Goal: Transaction & Acquisition: Purchase product/service

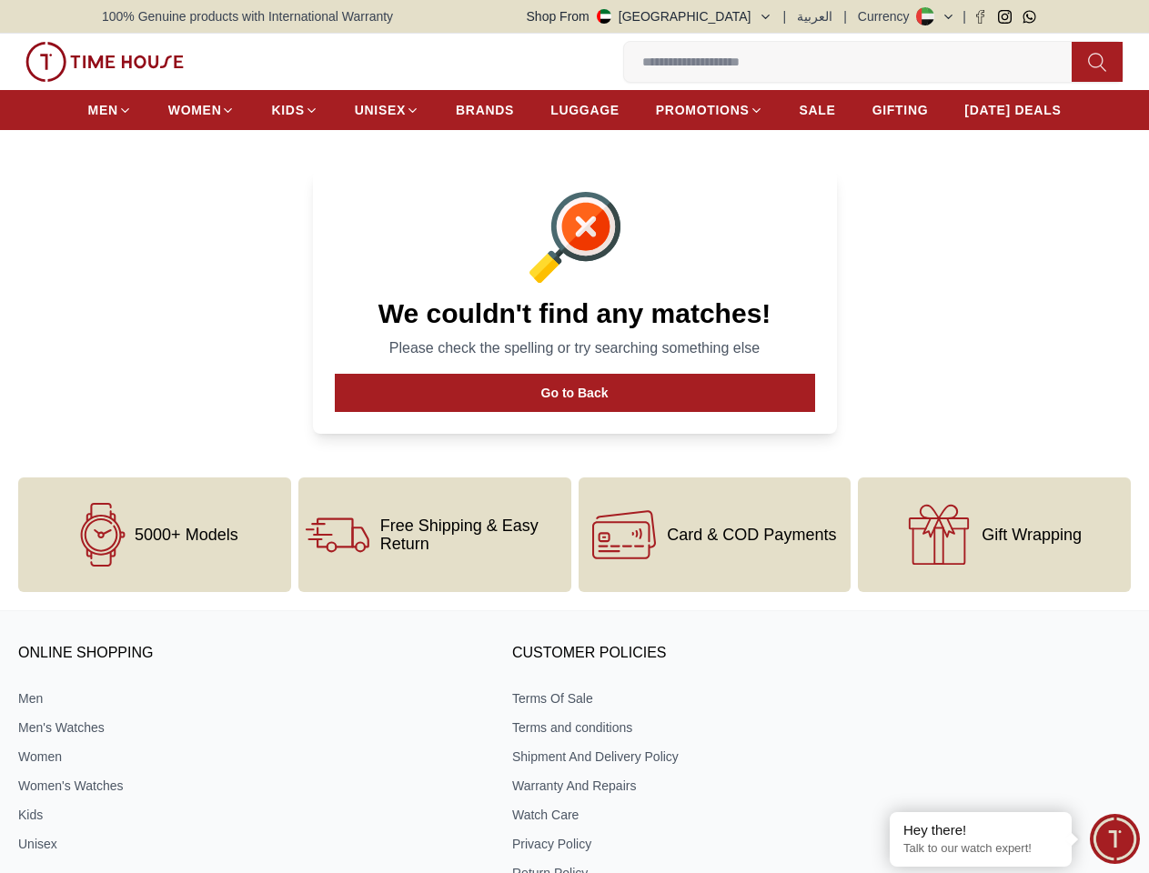
click at [709, 16] on button "Shop From [GEOGRAPHIC_DATA]" at bounding box center [650, 16] width 246 height 18
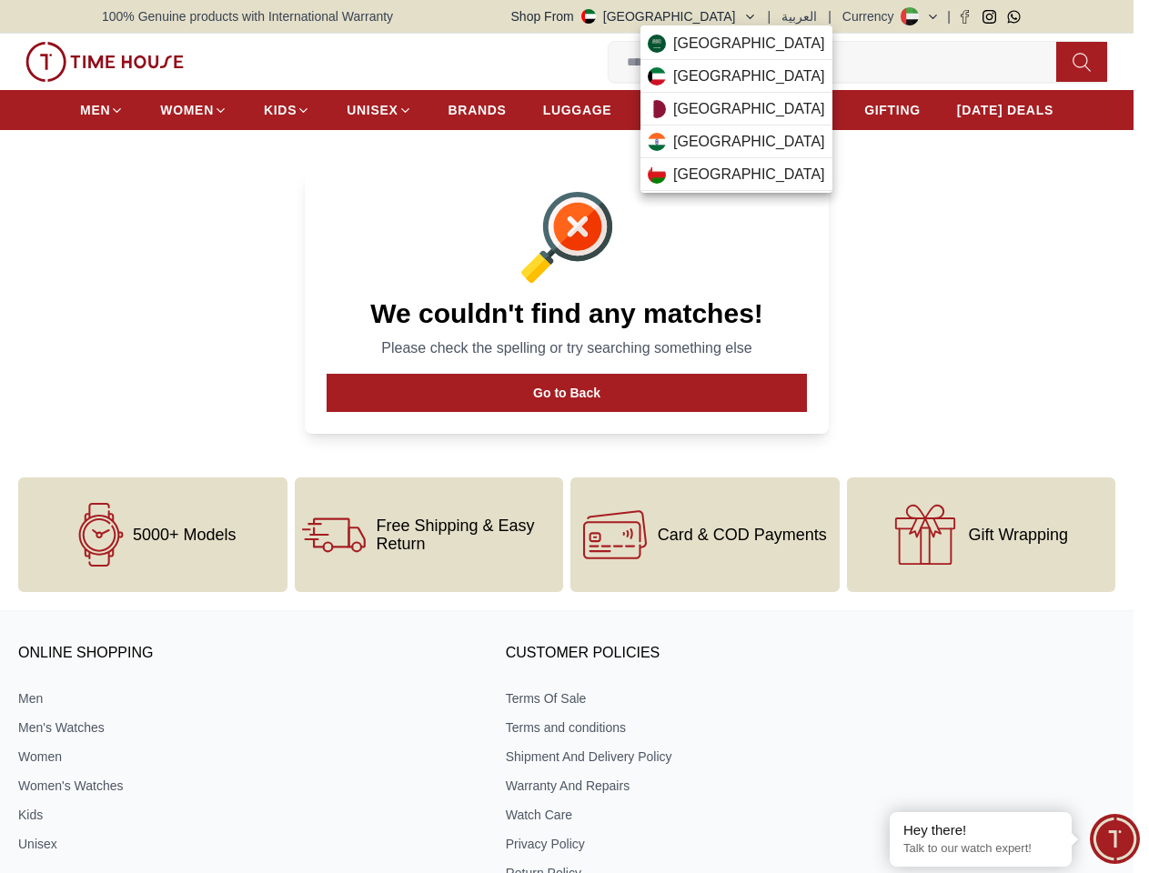
click at [819, 16] on div at bounding box center [574, 436] width 1149 height 873
click at [935, 16] on div at bounding box center [574, 436] width 1149 height 873
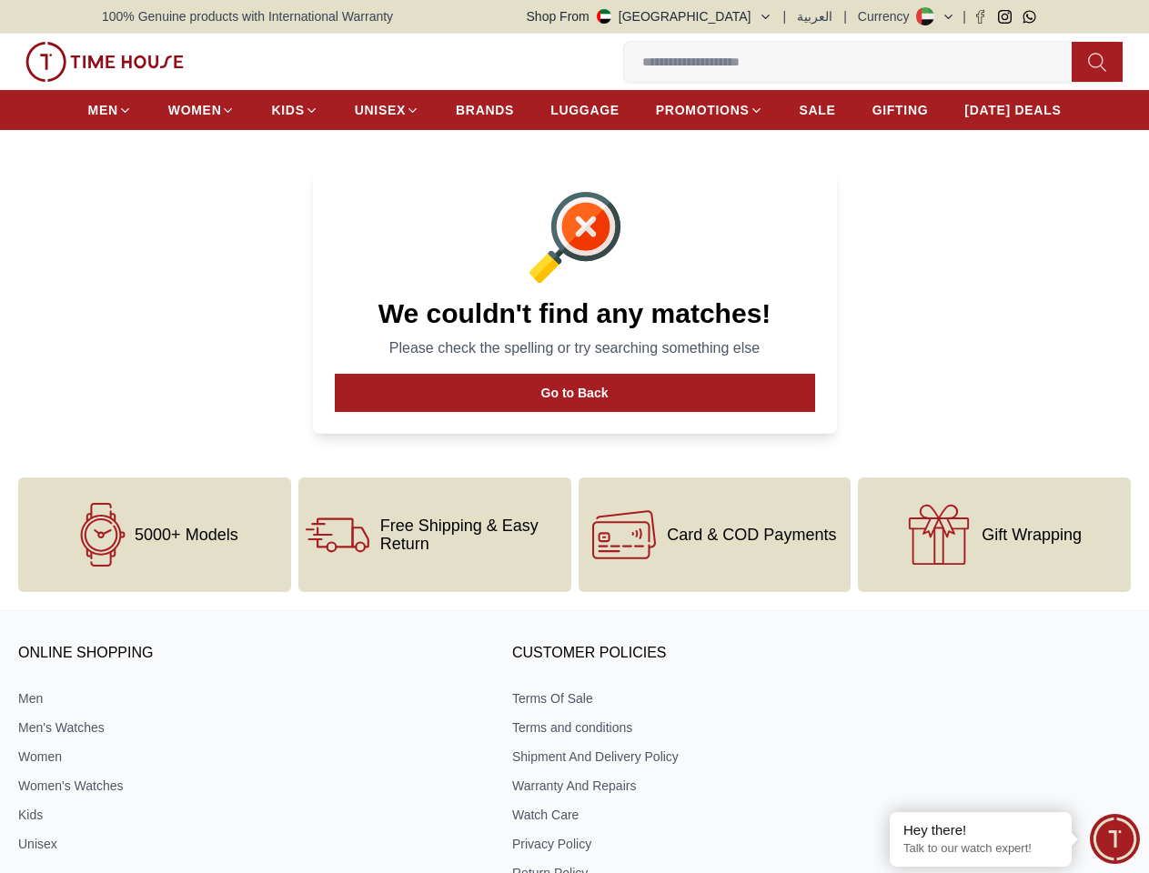
click at [624, 65] on input at bounding box center [855, 62] width 462 height 36
click at [1088, 65] on icon at bounding box center [1097, 62] width 18 height 21
click at [0, 0] on icon at bounding box center [0, 0] width 0 height 0
click at [0, 0] on icon "button" at bounding box center [0, 0] width 0 height 0
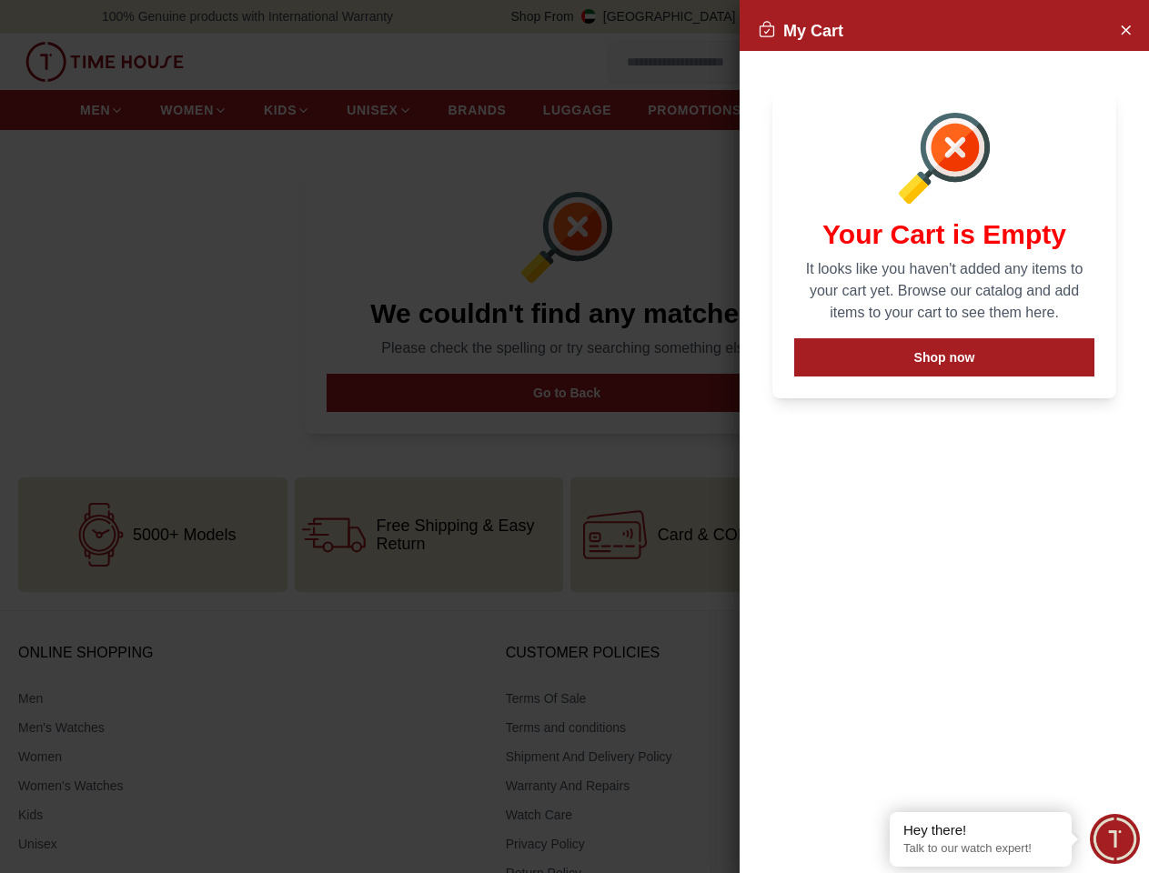
click at [575, 416] on div at bounding box center [574, 436] width 1149 height 873
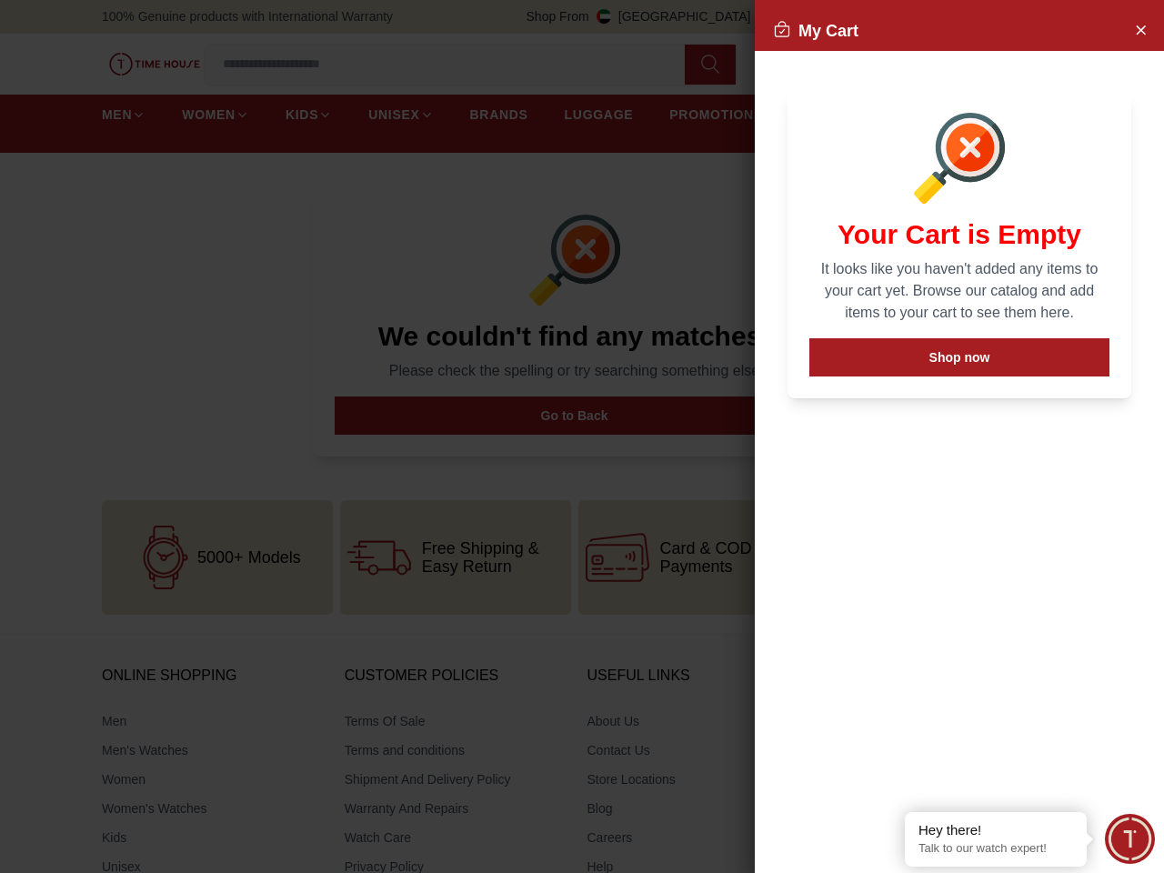
click at [1114, 839] on span "Minimize live chat window" at bounding box center [1130, 839] width 66 height 66
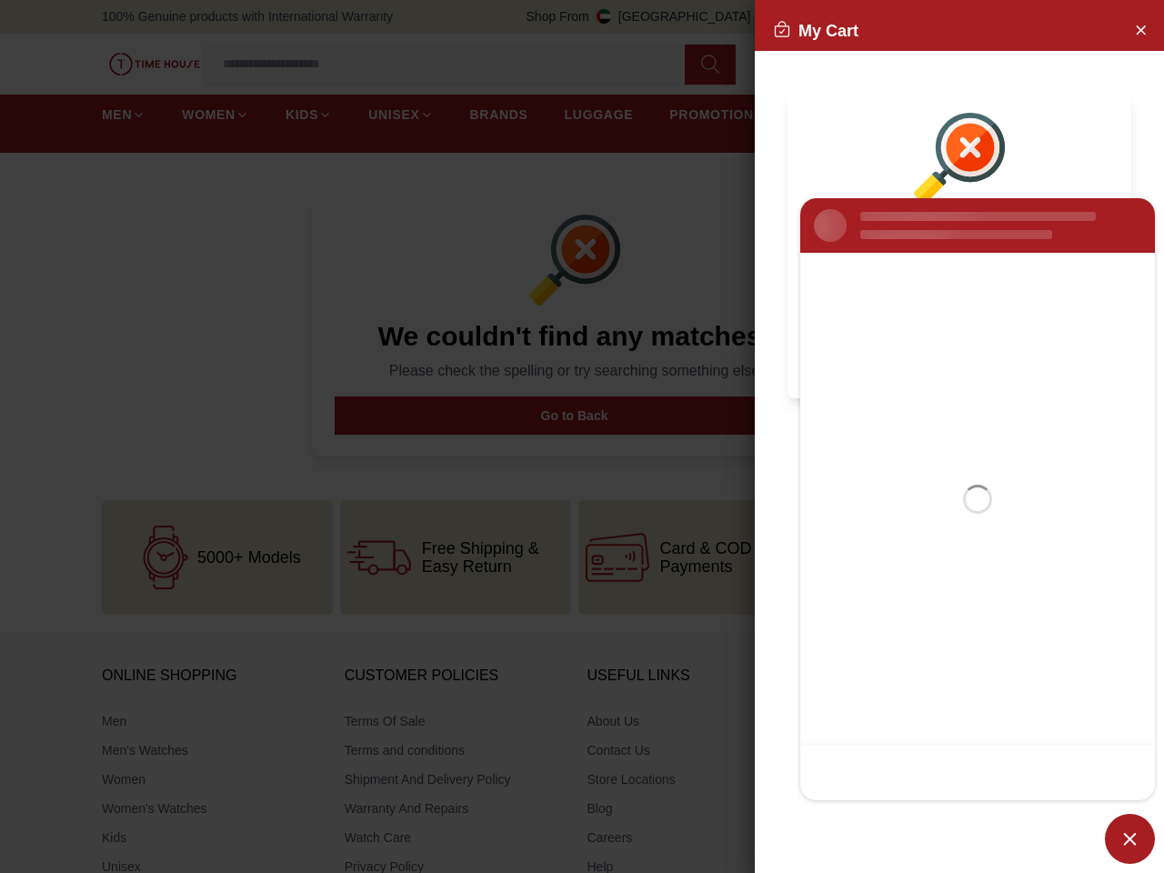
click at [890, 813] on div "My Cart Your Cart is Empty It looks like you haven't added any items to your ca…" at bounding box center [959, 436] width 409 height 873
